Goal: Task Accomplishment & Management: Use online tool/utility

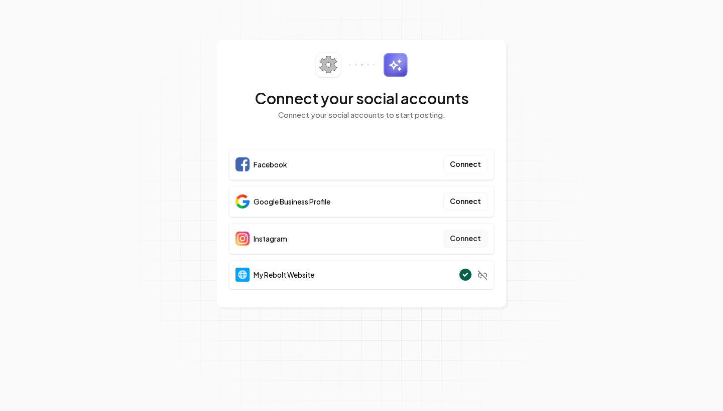
click at [457, 245] on button "Connect" at bounding box center [465, 239] width 44 height 18
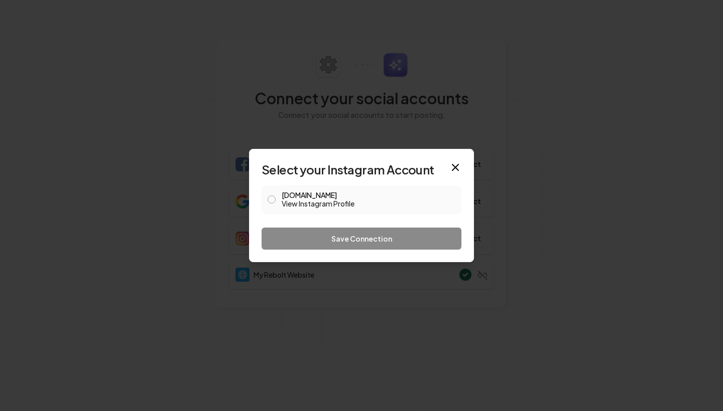
click at [273, 197] on button "ee.roofing.business View Instagram Profile" at bounding box center [271, 200] width 8 height 8
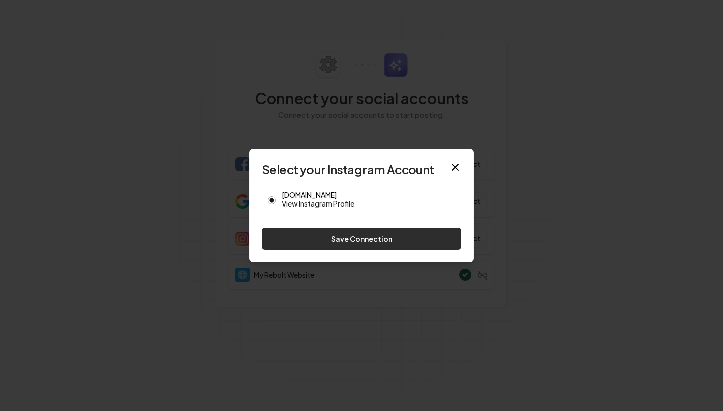
click at [291, 234] on button "Save Connection" at bounding box center [361, 239] width 200 height 22
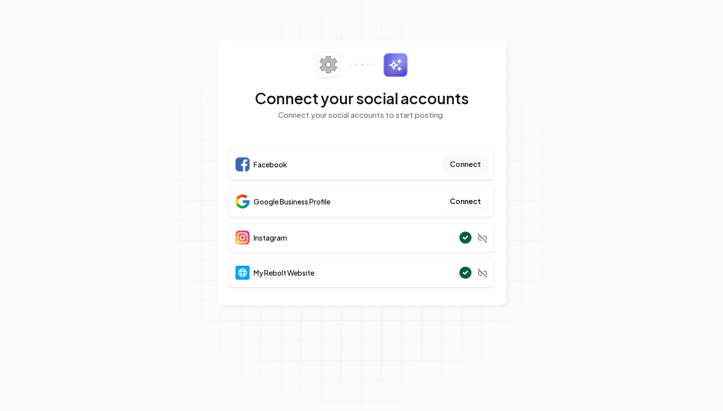
click at [460, 165] on button "Connect" at bounding box center [465, 165] width 44 height 18
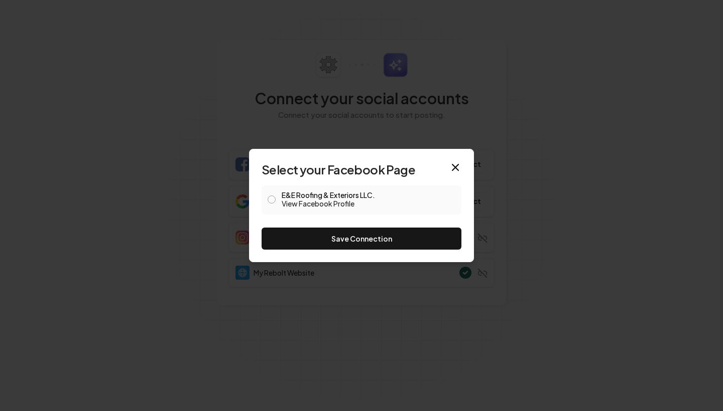
click at [276, 198] on div "E&E Roofing & Exteriors LLC. View Facebook Profile" at bounding box center [361, 200] width 200 height 29
click at [272, 203] on button "E&E Roofing & Exteriors LLC. View Facebook Profile" at bounding box center [271, 200] width 8 height 8
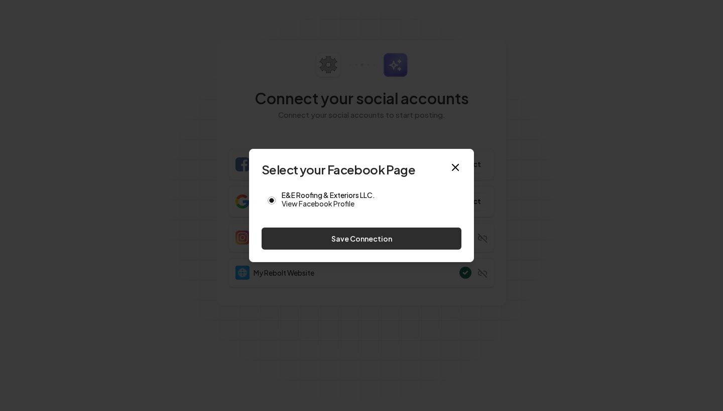
click at [300, 237] on button "Save Connection" at bounding box center [361, 239] width 200 height 22
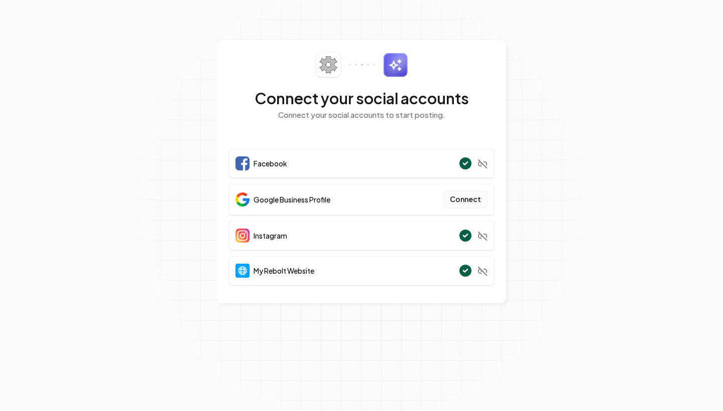
click at [460, 199] on button "Connect" at bounding box center [465, 200] width 44 height 18
click at [462, 194] on button "Connect" at bounding box center [465, 200] width 44 height 18
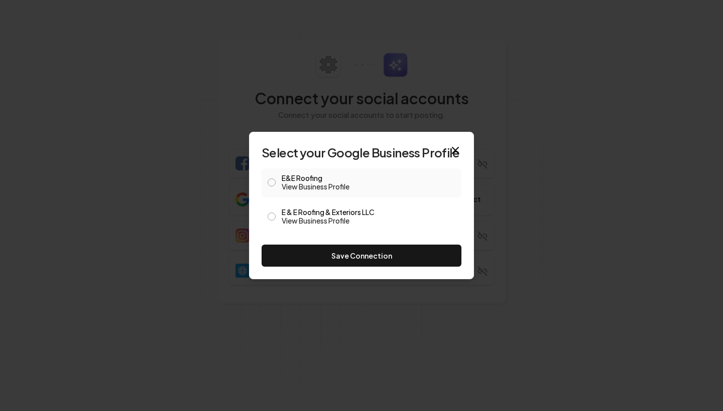
click at [272, 180] on button "E&E Roofing View Business Profile" at bounding box center [271, 183] width 8 height 8
click at [270, 219] on button "E & E Roofing & Exteriors LLC View Business Profile" at bounding box center [271, 217] width 8 height 8
click at [271, 176] on div "E&E Roofing View Business Profile" at bounding box center [361, 183] width 200 height 29
click at [271, 183] on button "E&E Roofing View Business Profile" at bounding box center [271, 183] width 8 height 8
click at [274, 214] on button "E & E Roofing & Exteriors LLC View Business Profile" at bounding box center [271, 217] width 8 height 8
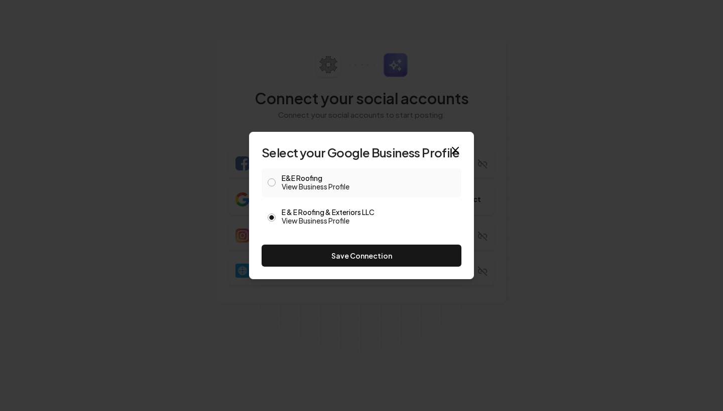
click at [273, 182] on button "E&E Roofing View Business Profile" at bounding box center [271, 183] width 8 height 8
click at [271, 214] on button "E & E Roofing & Exteriors LLC View Business Profile" at bounding box center [271, 217] width 8 height 8
click at [294, 258] on button "Save Connection" at bounding box center [361, 256] width 200 height 22
